Goal: Book appointment/travel/reservation

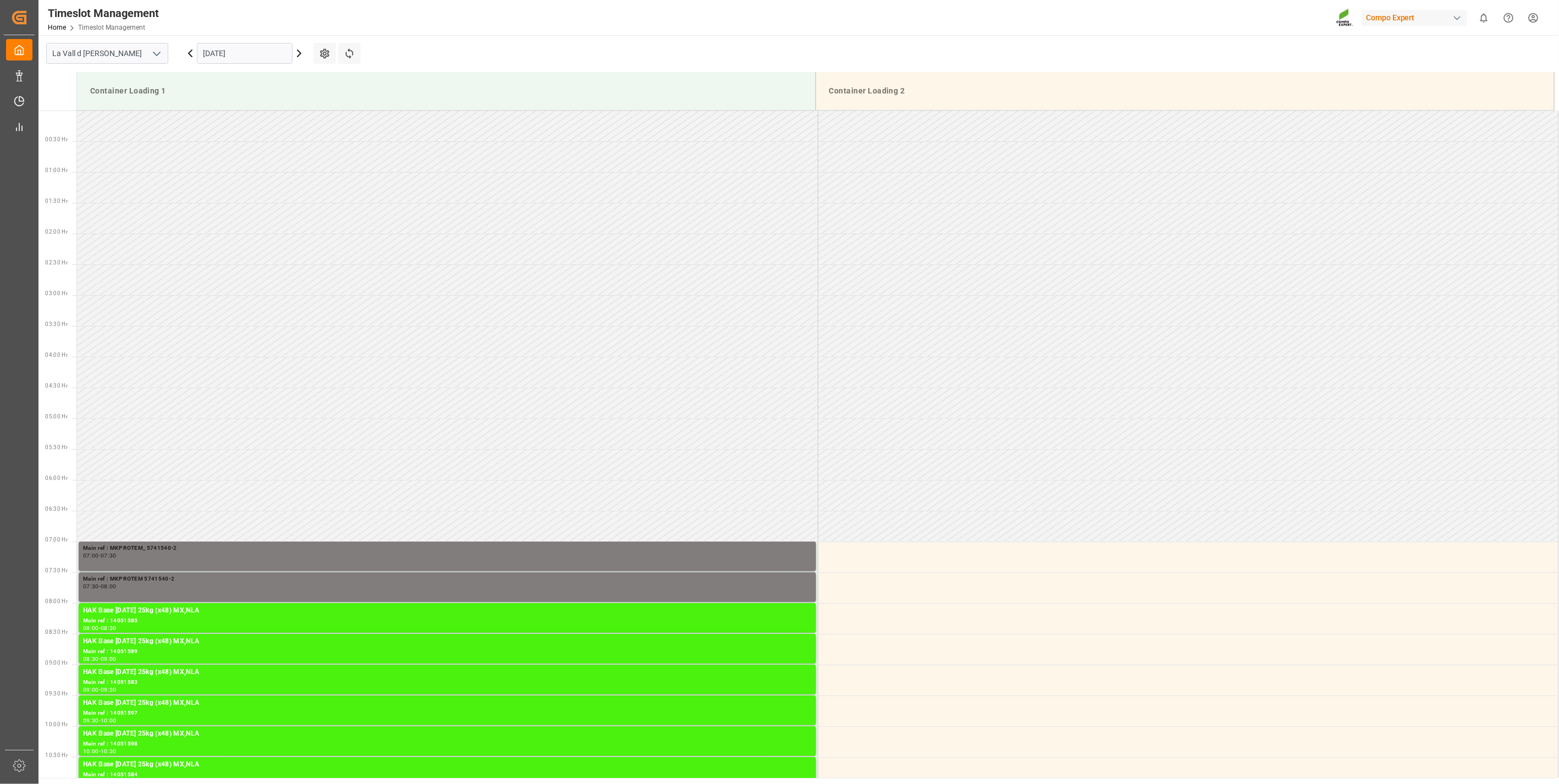
scroll to position [732, 0]
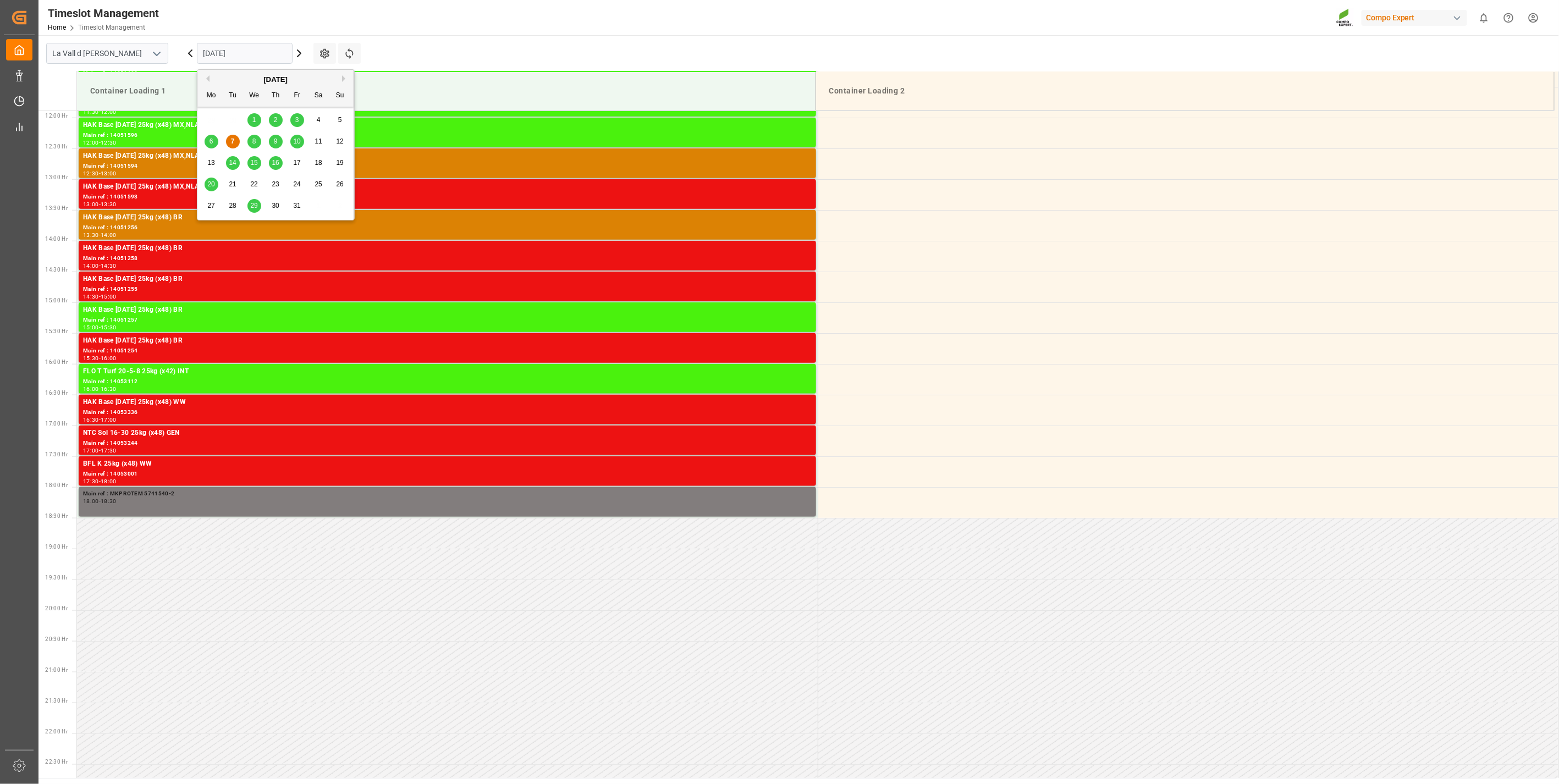
drag, startPoint x: 238, startPoint y: 52, endPoint x: 279, endPoint y: 112, distance: 72.7
click at [238, 52] on input "[DATE]" at bounding box center [245, 53] width 96 height 21
click at [244, 145] on div "6 7 8 9 10 11 12" at bounding box center [276, 141] width 150 height 21
click at [231, 143] on span "7" at bounding box center [232, 140] width 4 height 7
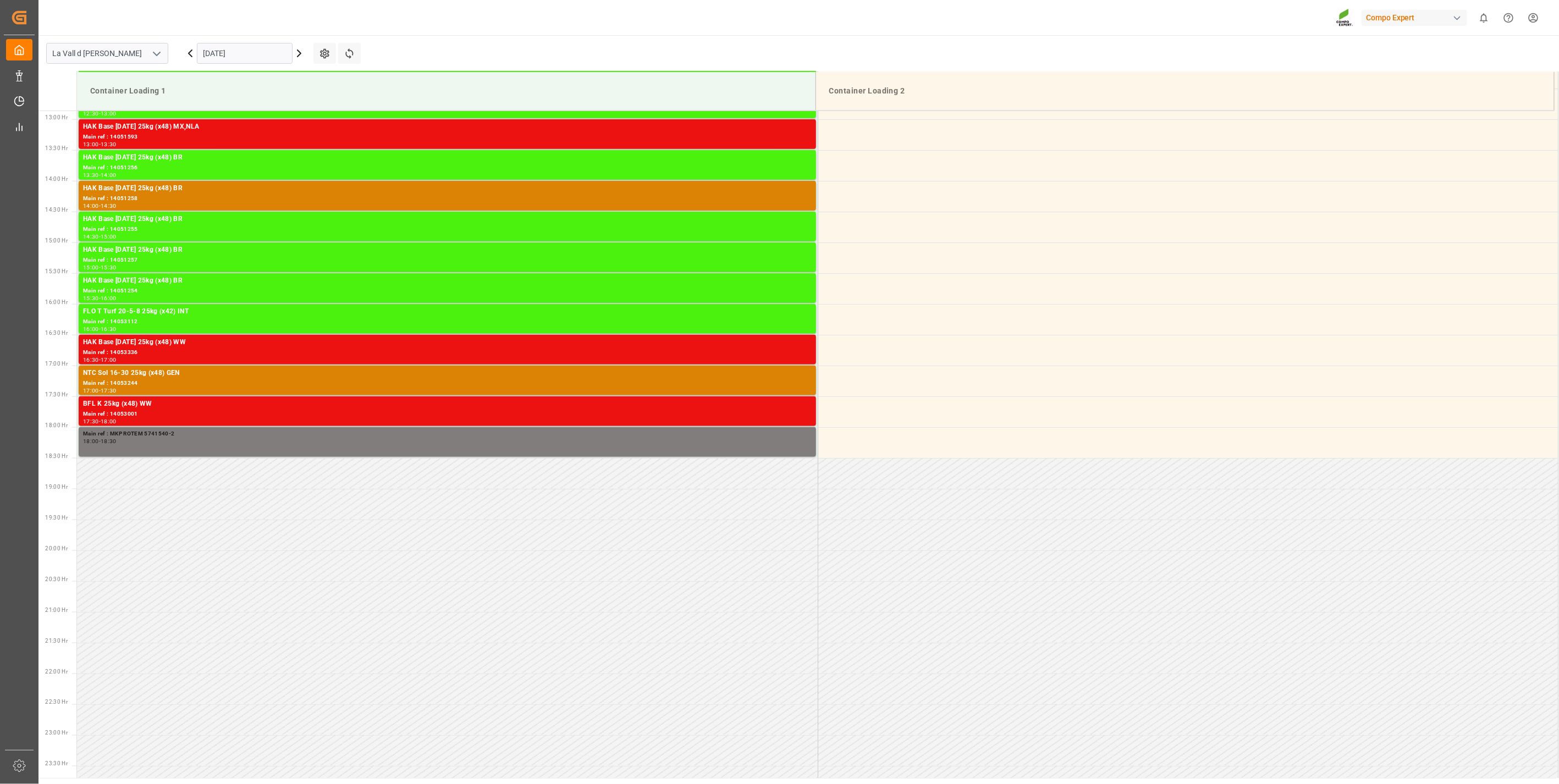
scroll to position [793, 0]
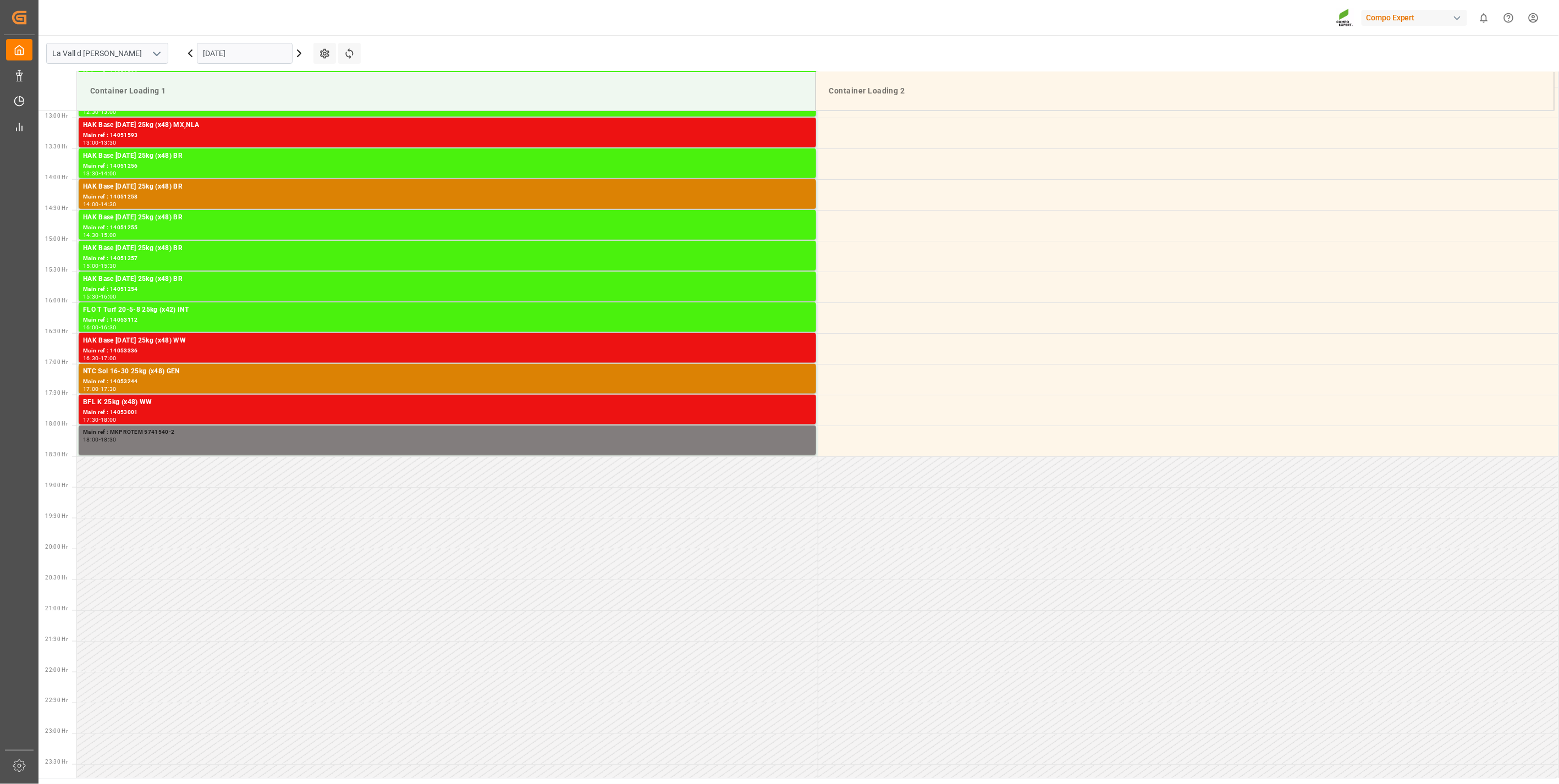
click at [236, 47] on input "[DATE]" at bounding box center [245, 53] width 96 height 21
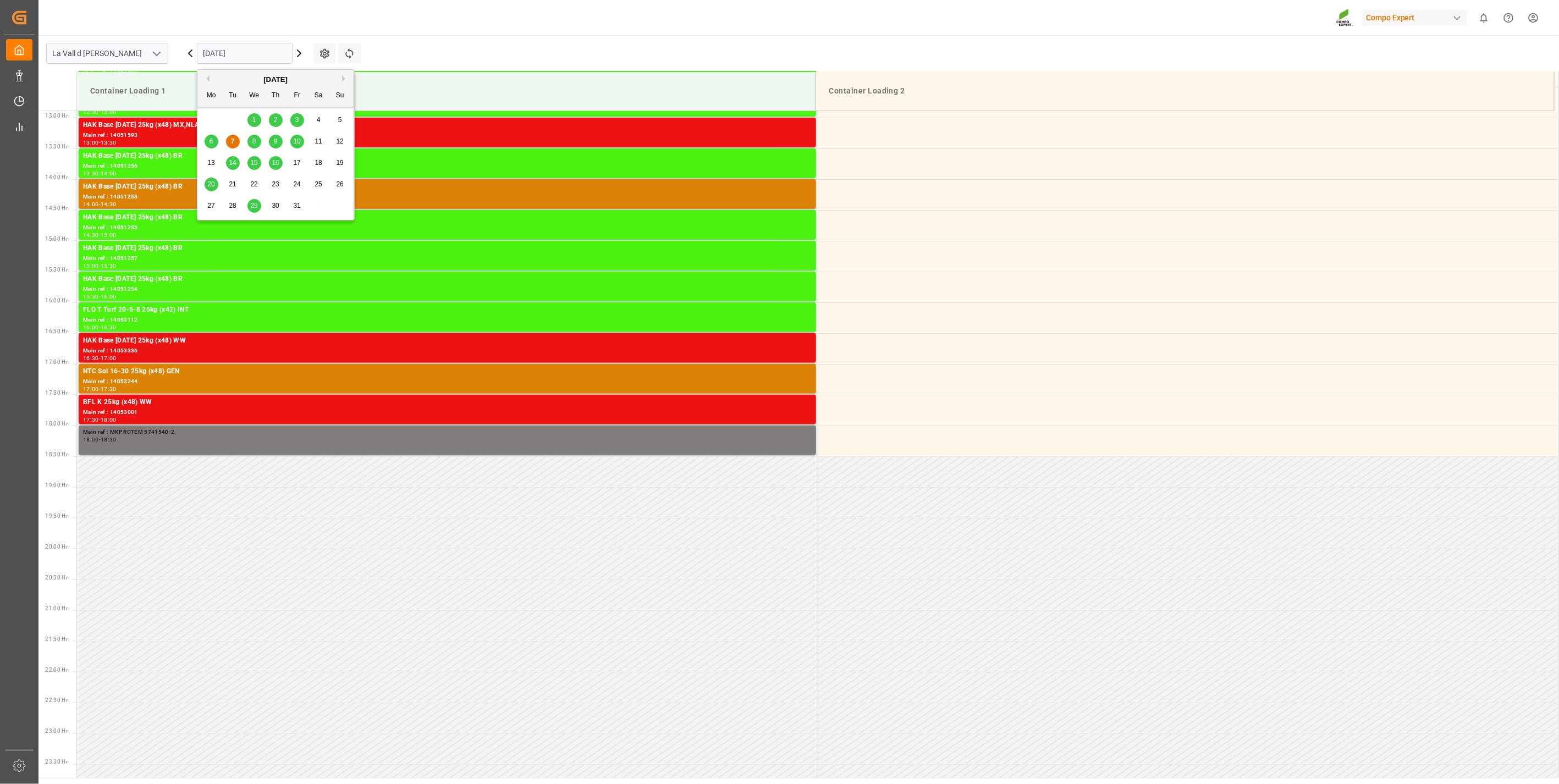
click at [301, 141] on div "10" at bounding box center [297, 142] width 14 height 13
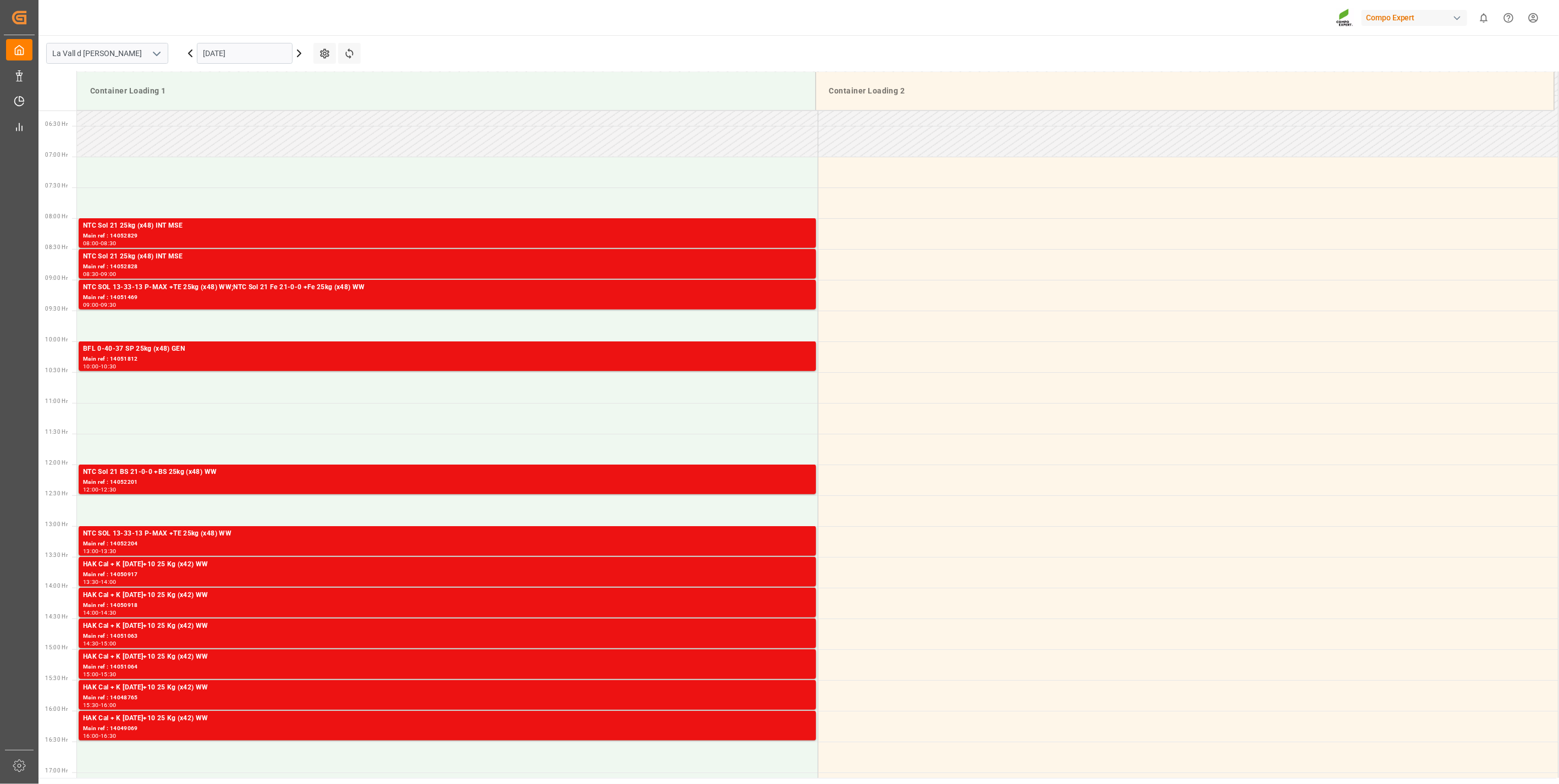
scroll to position [365, 0]
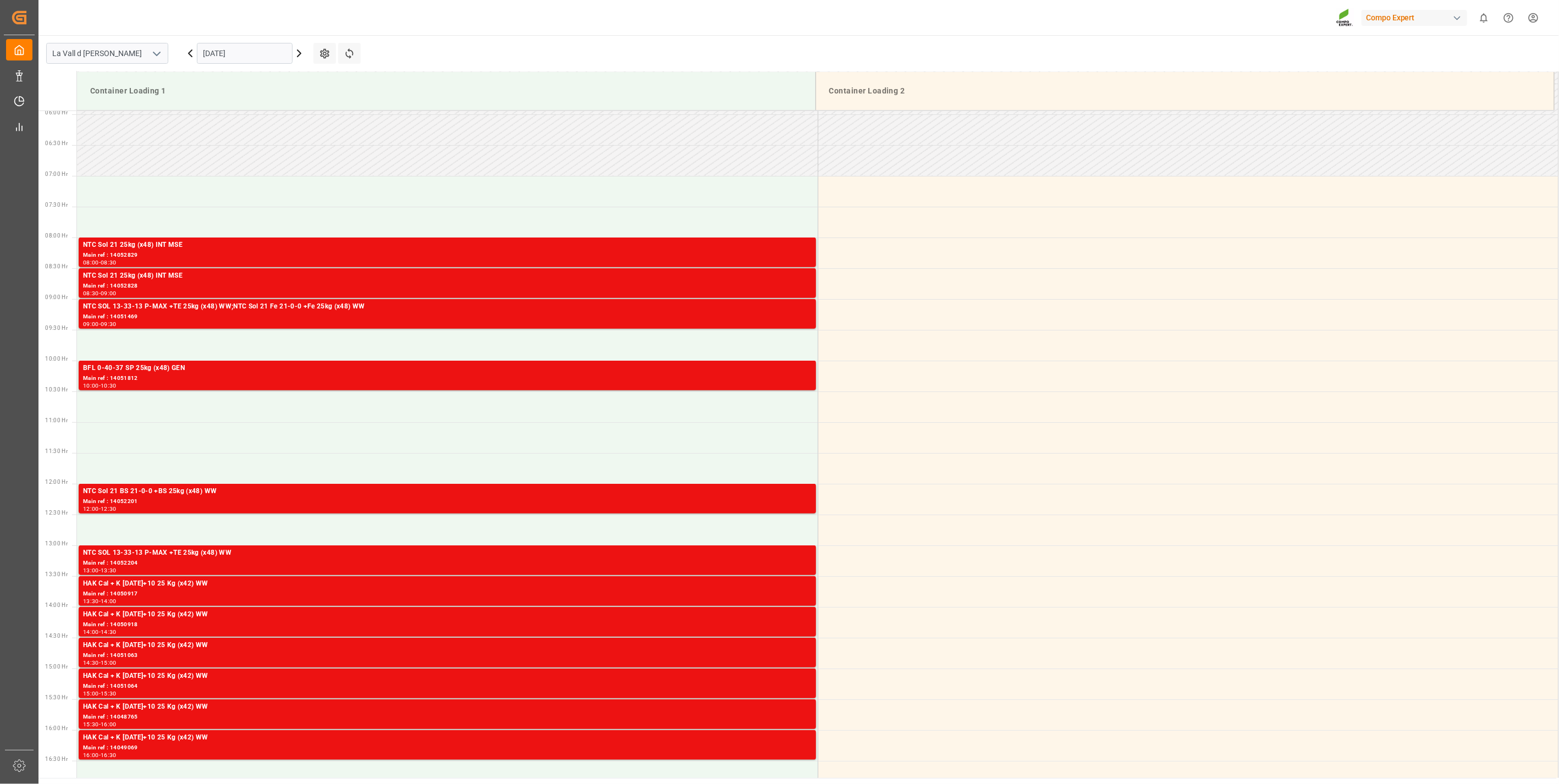
click at [250, 59] on input "10.10.2025" at bounding box center [245, 53] width 96 height 21
click at [277, 141] on span "9" at bounding box center [275, 140] width 4 height 7
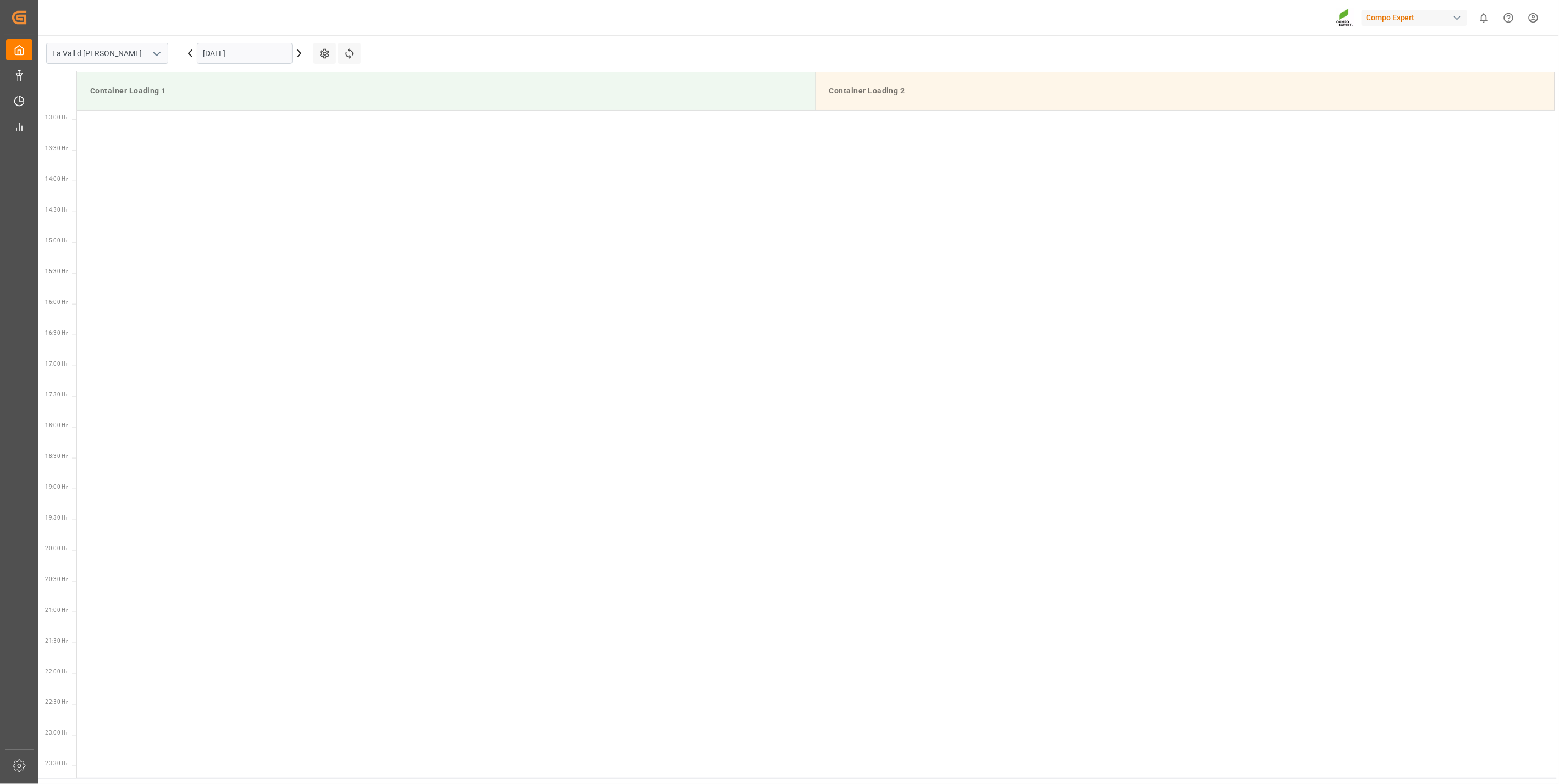
scroll to position [793, 0]
click at [238, 54] on input "09.10.2025" at bounding box center [245, 53] width 96 height 21
click at [232, 161] on span "14" at bounding box center [232, 162] width 7 height 7
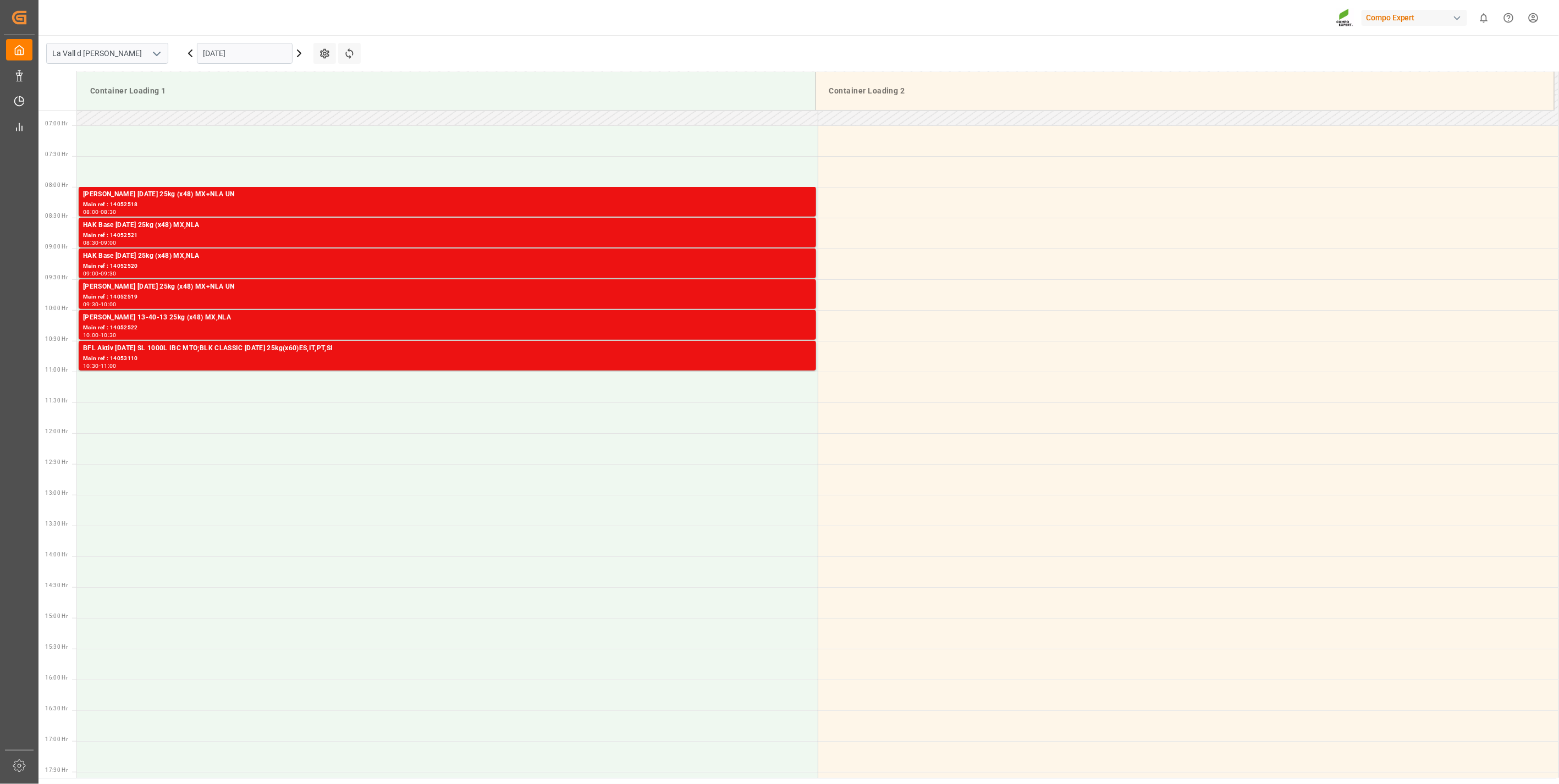
scroll to position [365, 0]
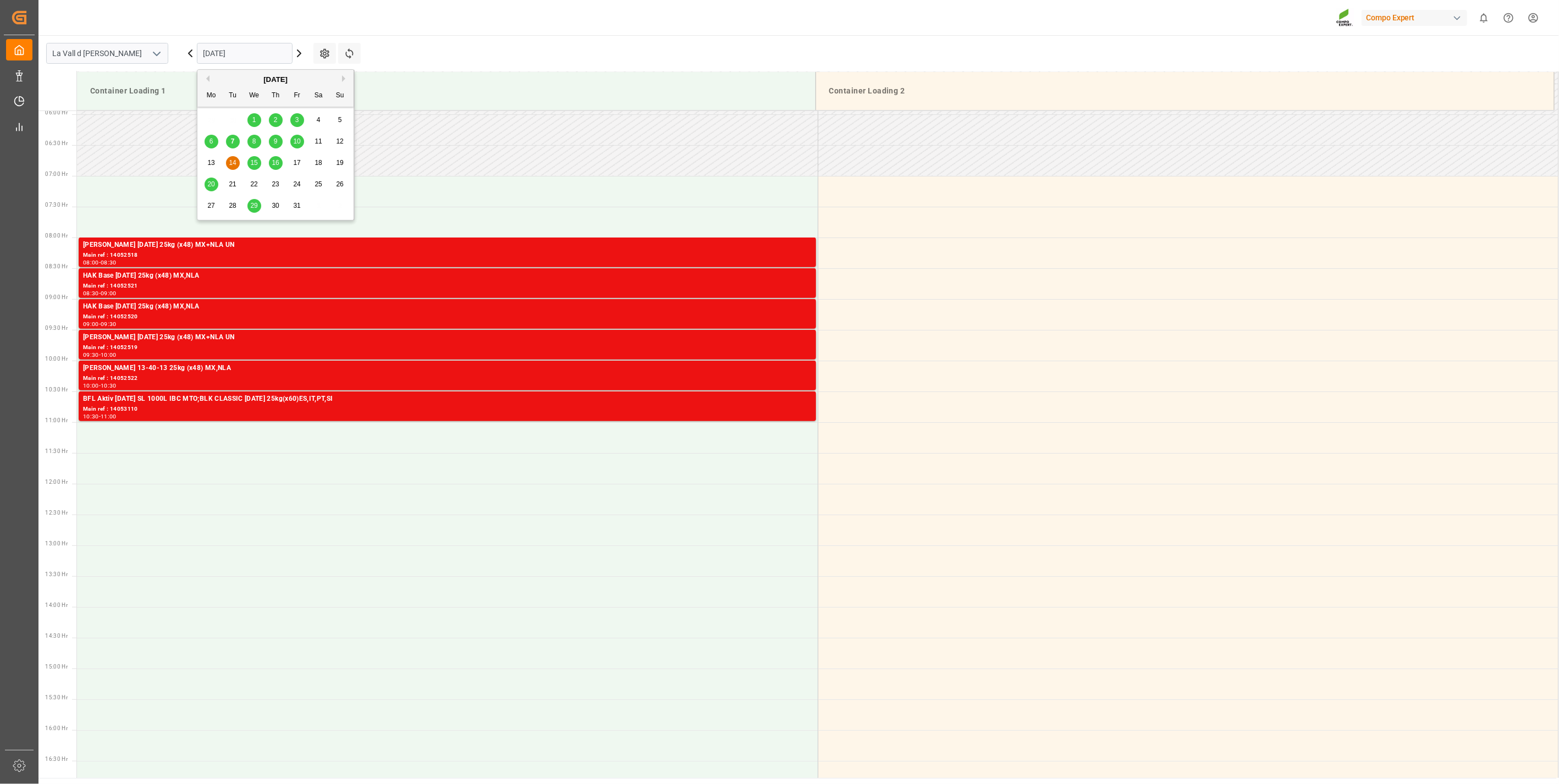
click at [226, 50] on input "14.10.2025" at bounding box center [245, 53] width 96 height 21
click at [234, 140] on span "7" at bounding box center [232, 140] width 4 height 7
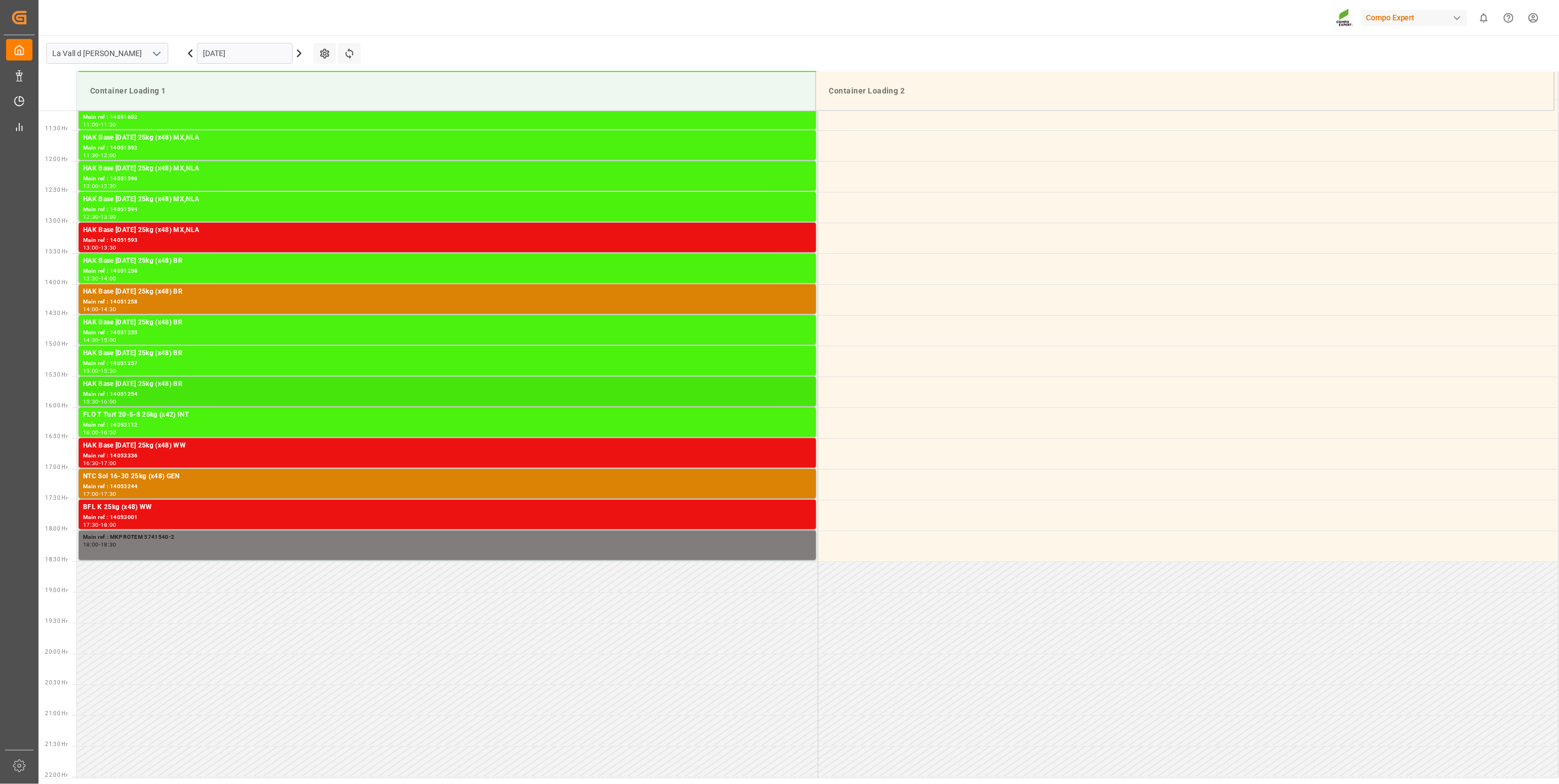
scroll to position [793, 0]
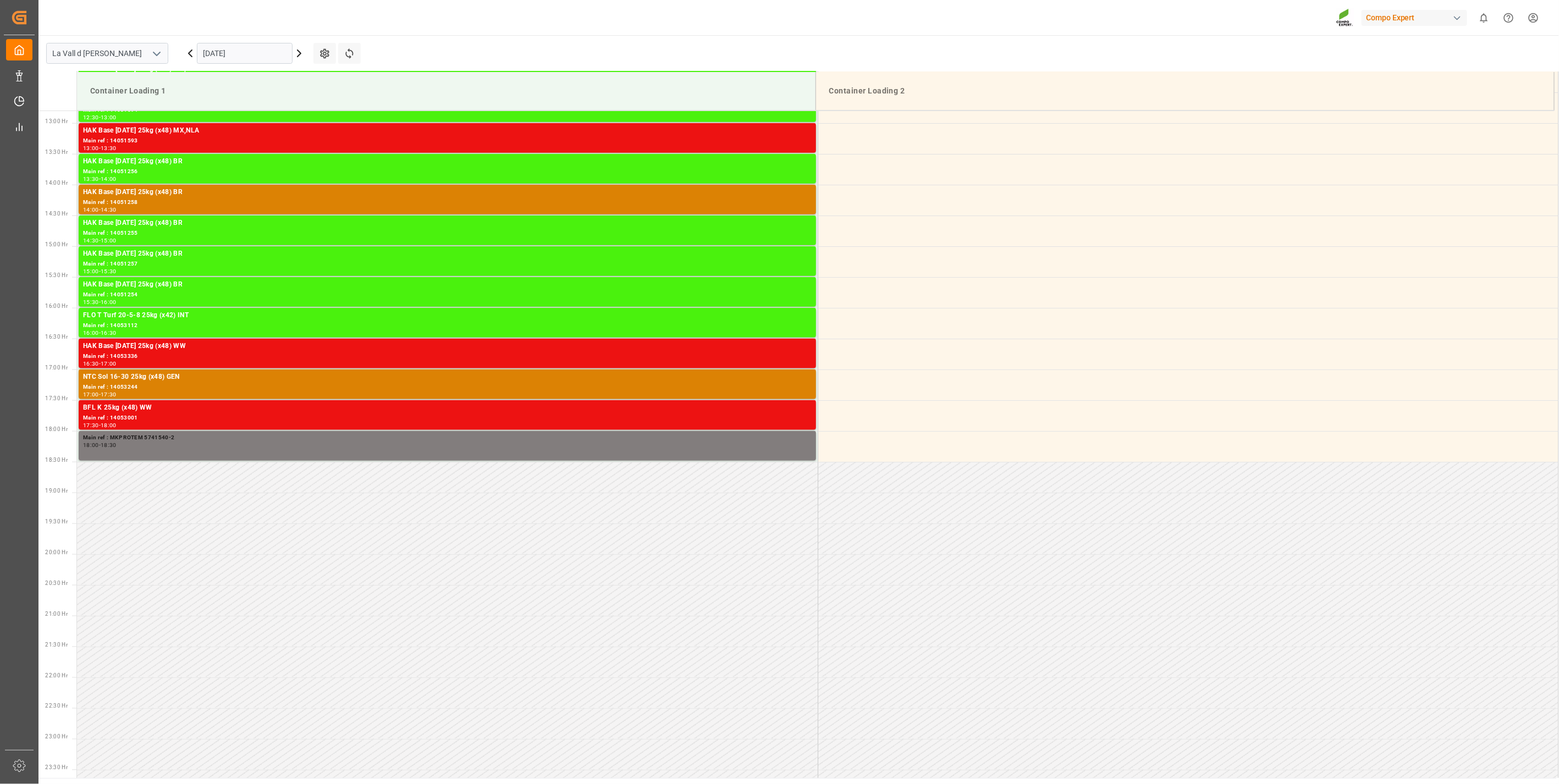
scroll to position [793, 0]
